Goal: Task Accomplishment & Management: Manage account settings

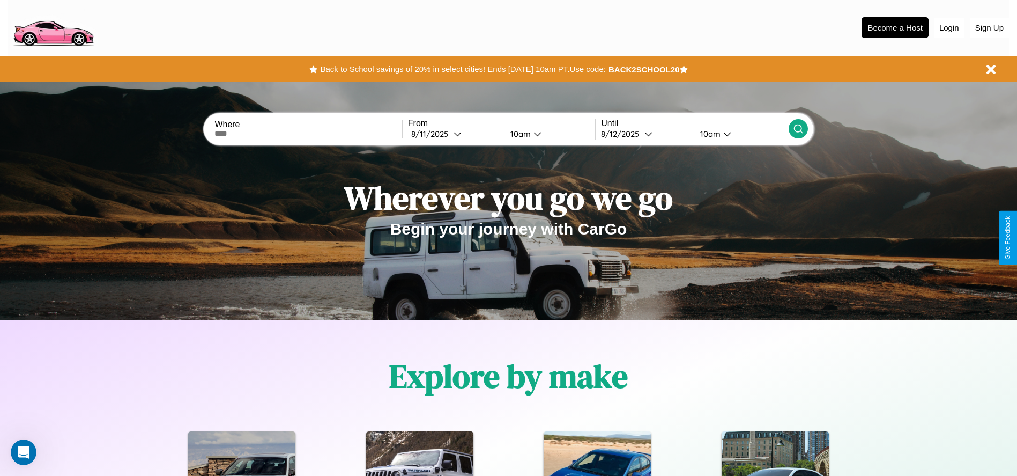
scroll to position [223, 0]
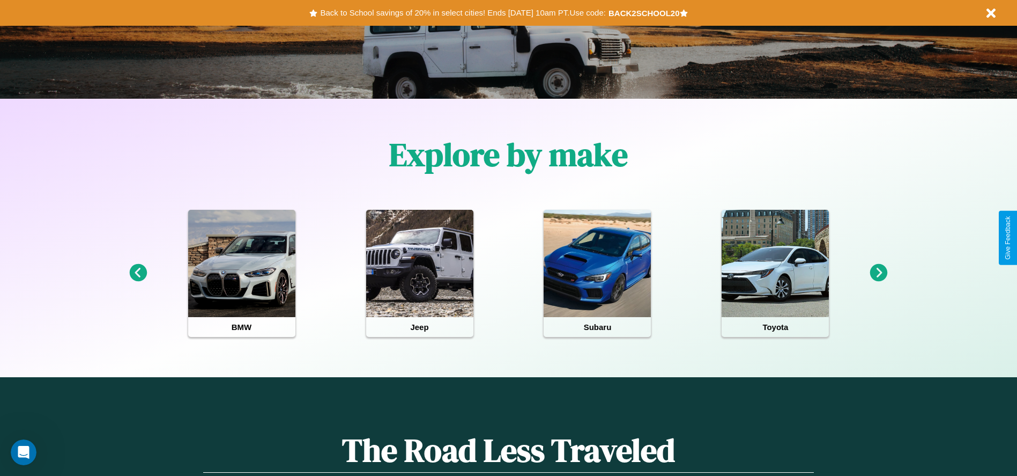
click at [138, 273] on icon at bounding box center [138, 273] width 18 height 18
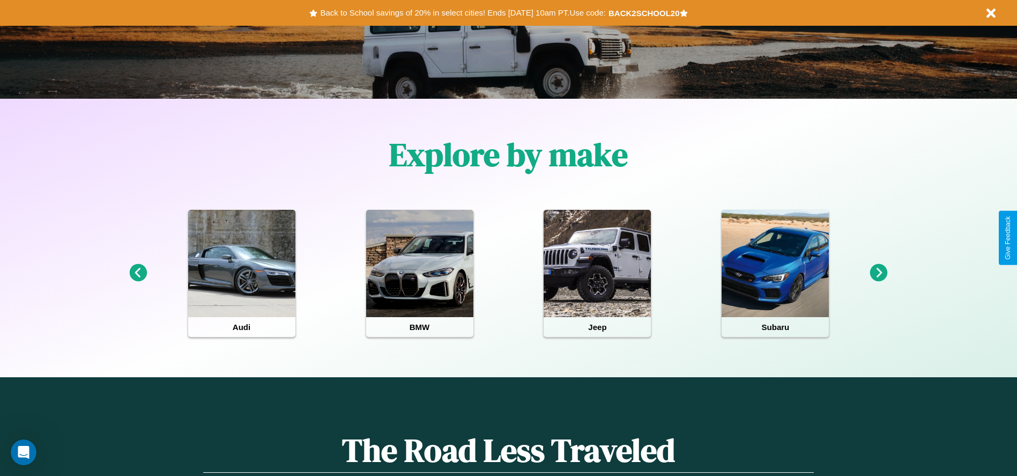
click at [879, 273] on icon at bounding box center [879, 273] width 18 height 18
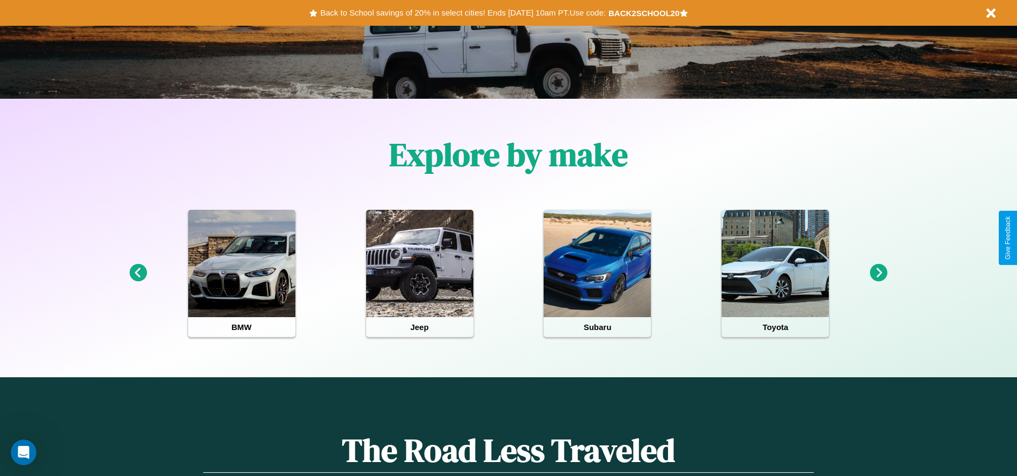
click at [138, 273] on icon at bounding box center [138, 273] width 18 height 18
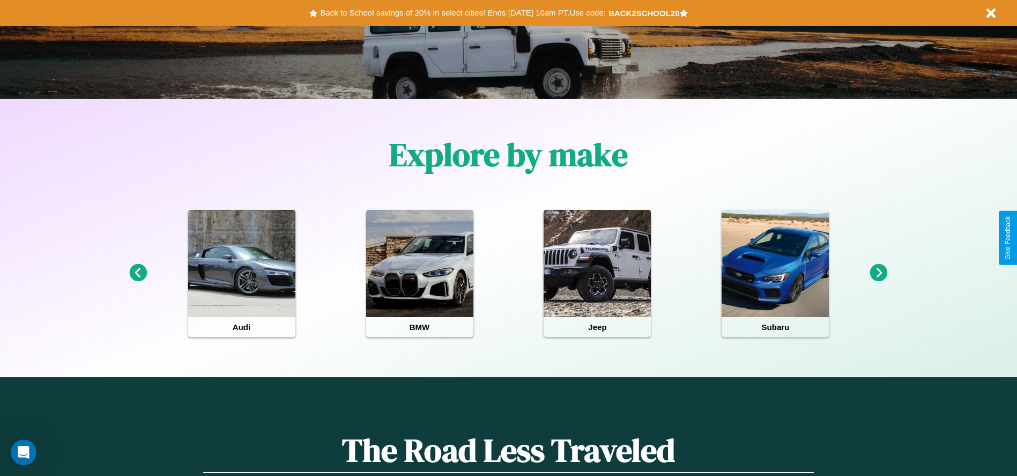
click at [138, 273] on icon at bounding box center [138, 273] width 18 height 18
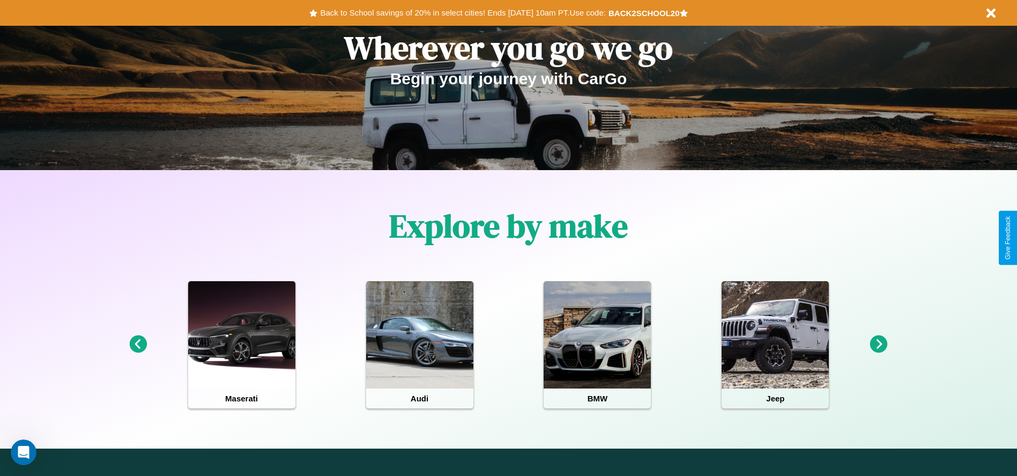
scroll to position [0, 0]
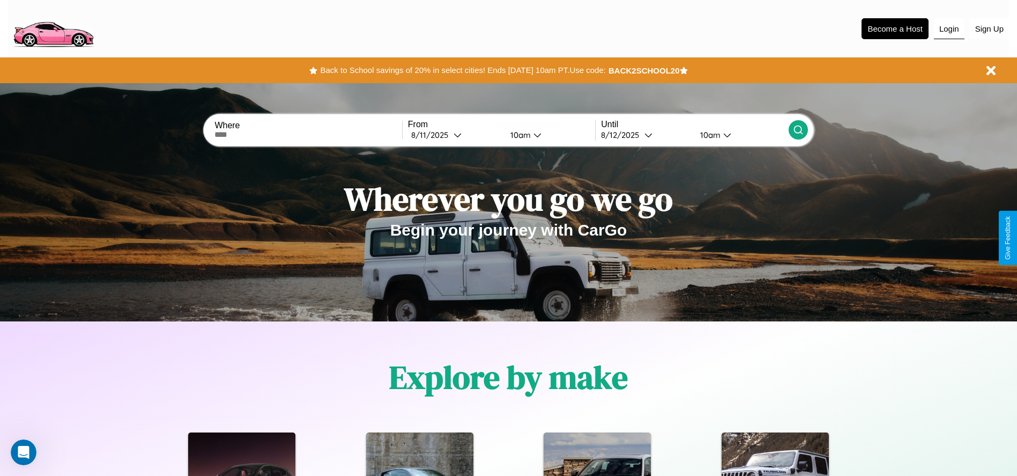
click at [949, 28] on button "Login" at bounding box center [949, 29] width 31 height 20
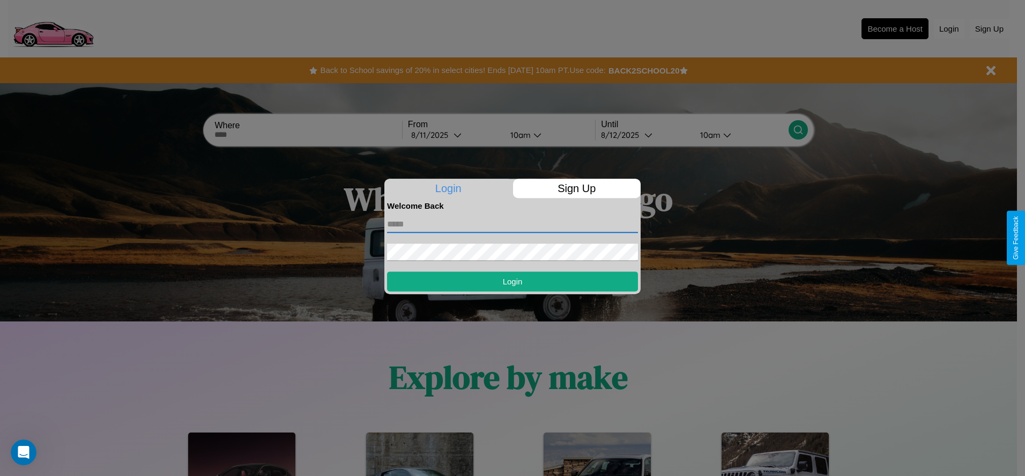
click at [513, 224] on input "text" at bounding box center [512, 224] width 251 height 17
type input "**********"
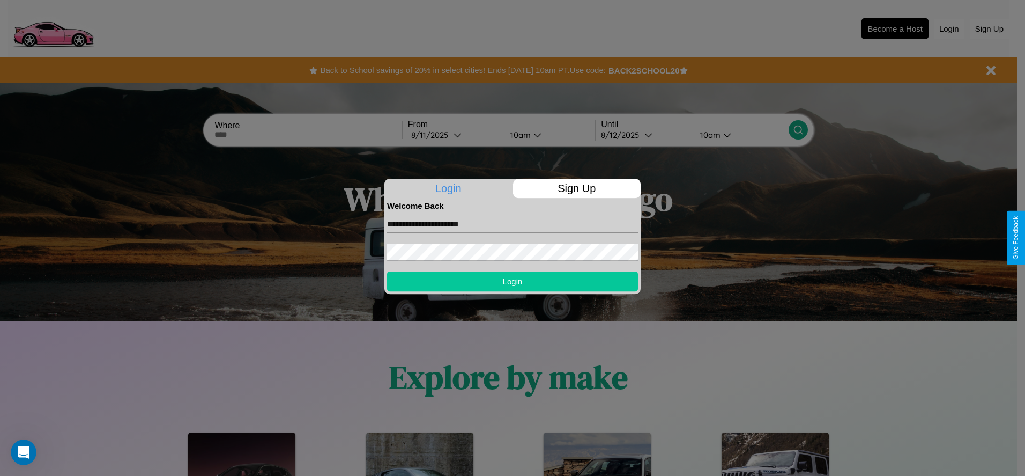
click at [513, 281] on button "Login" at bounding box center [512, 281] width 251 height 20
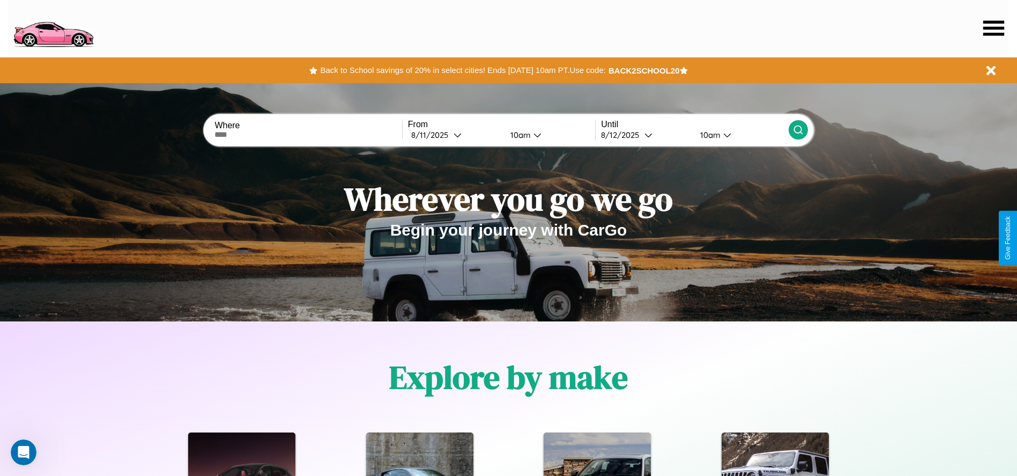
click at [994, 28] on icon at bounding box center [993, 27] width 21 height 15
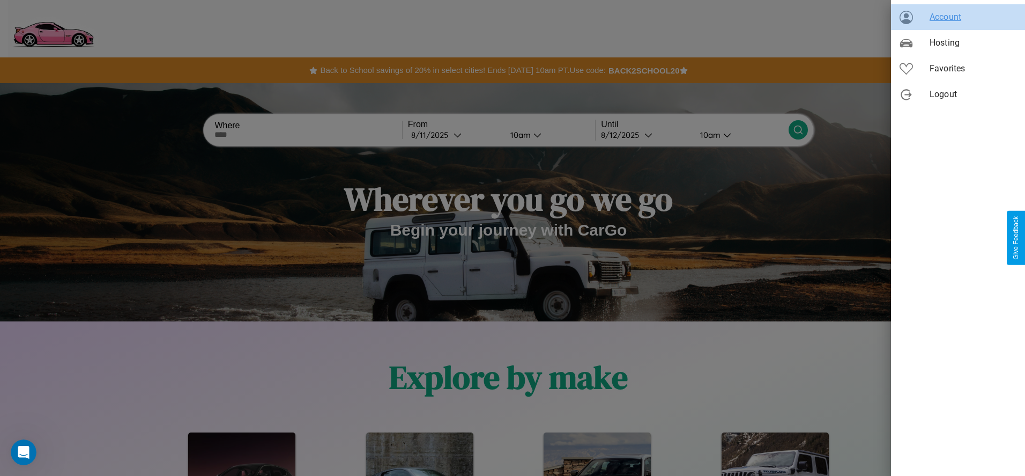
click at [958, 17] on span "Account" at bounding box center [973, 17] width 87 height 13
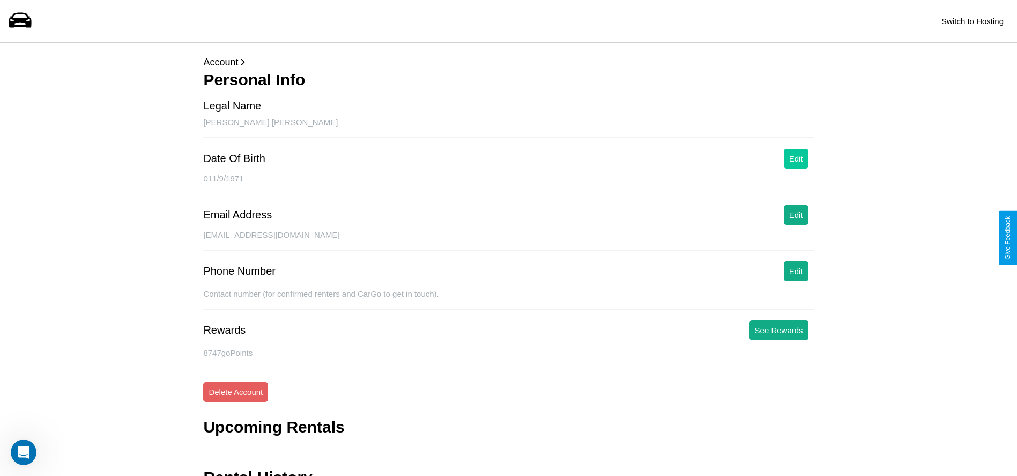
click at [796, 158] on button "Edit" at bounding box center [796, 159] width 25 height 20
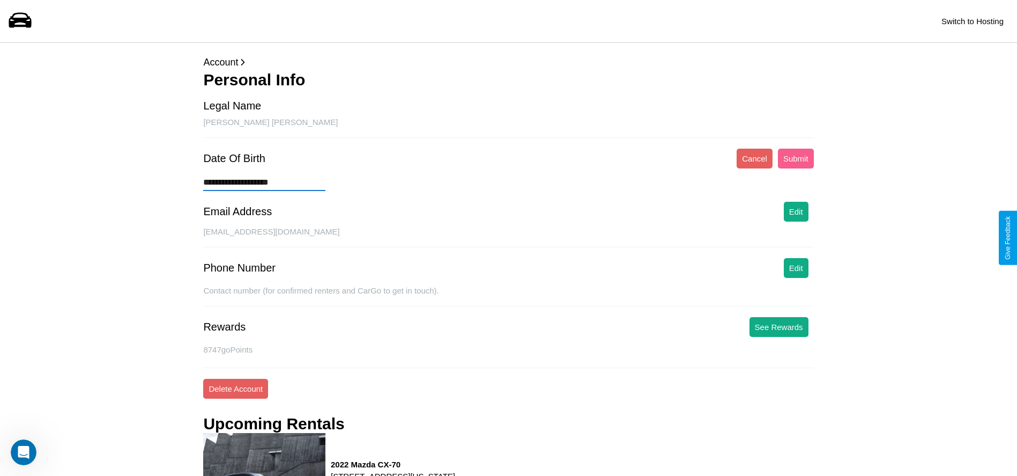
type input "**********"
